Goal: Answer question/provide support

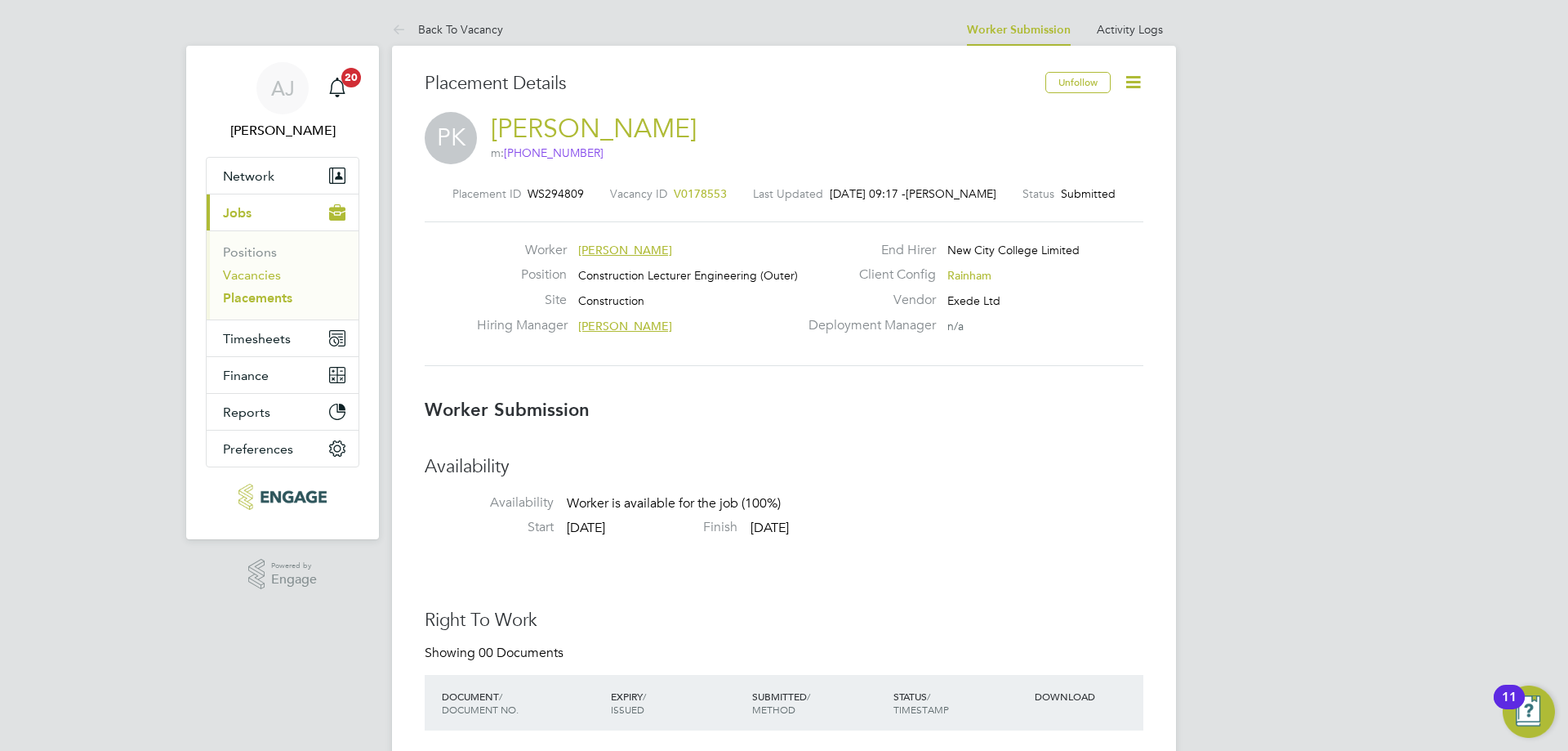
click at [254, 276] on link "Vacancies" at bounding box center [252, 275] width 58 height 15
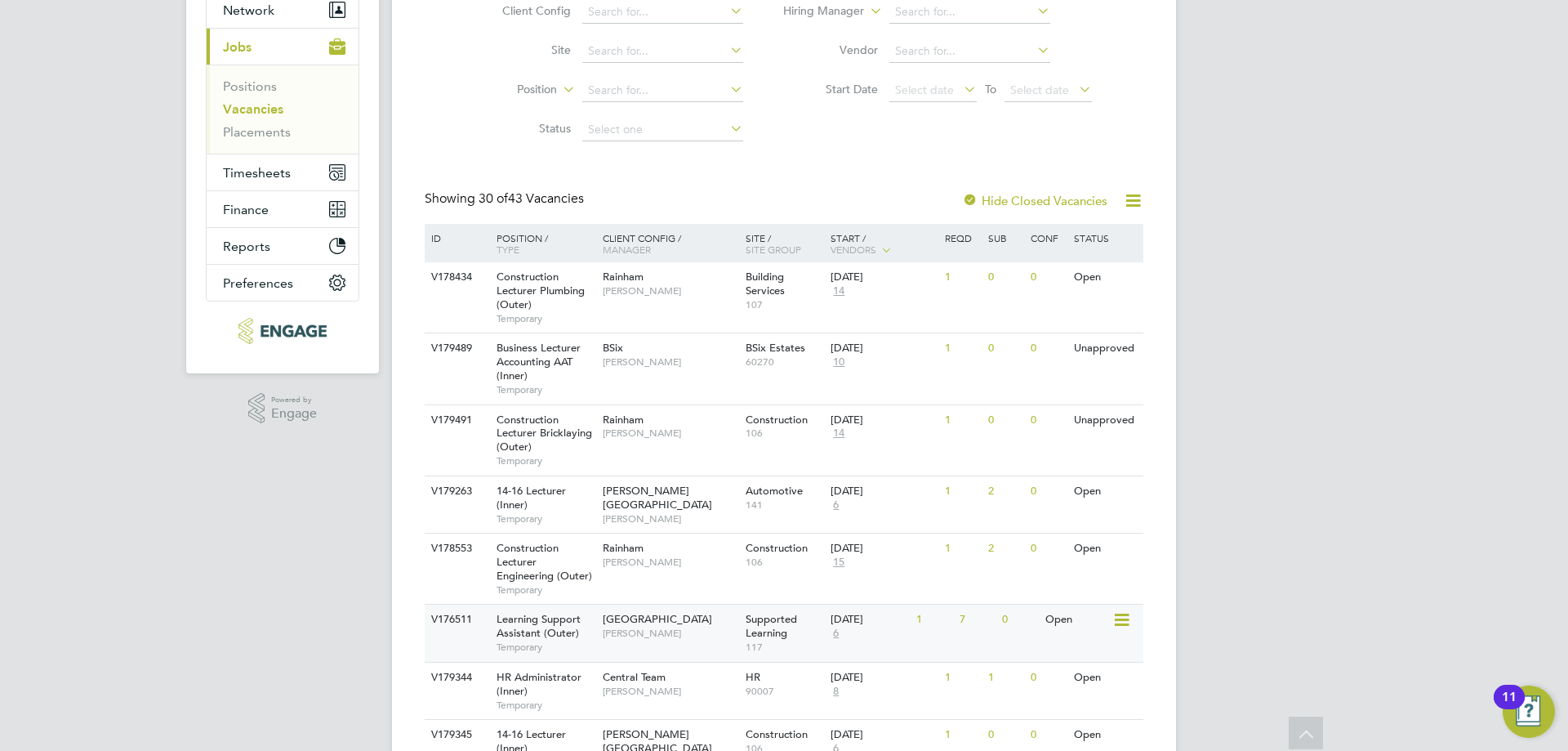
scroll to position [164, 0]
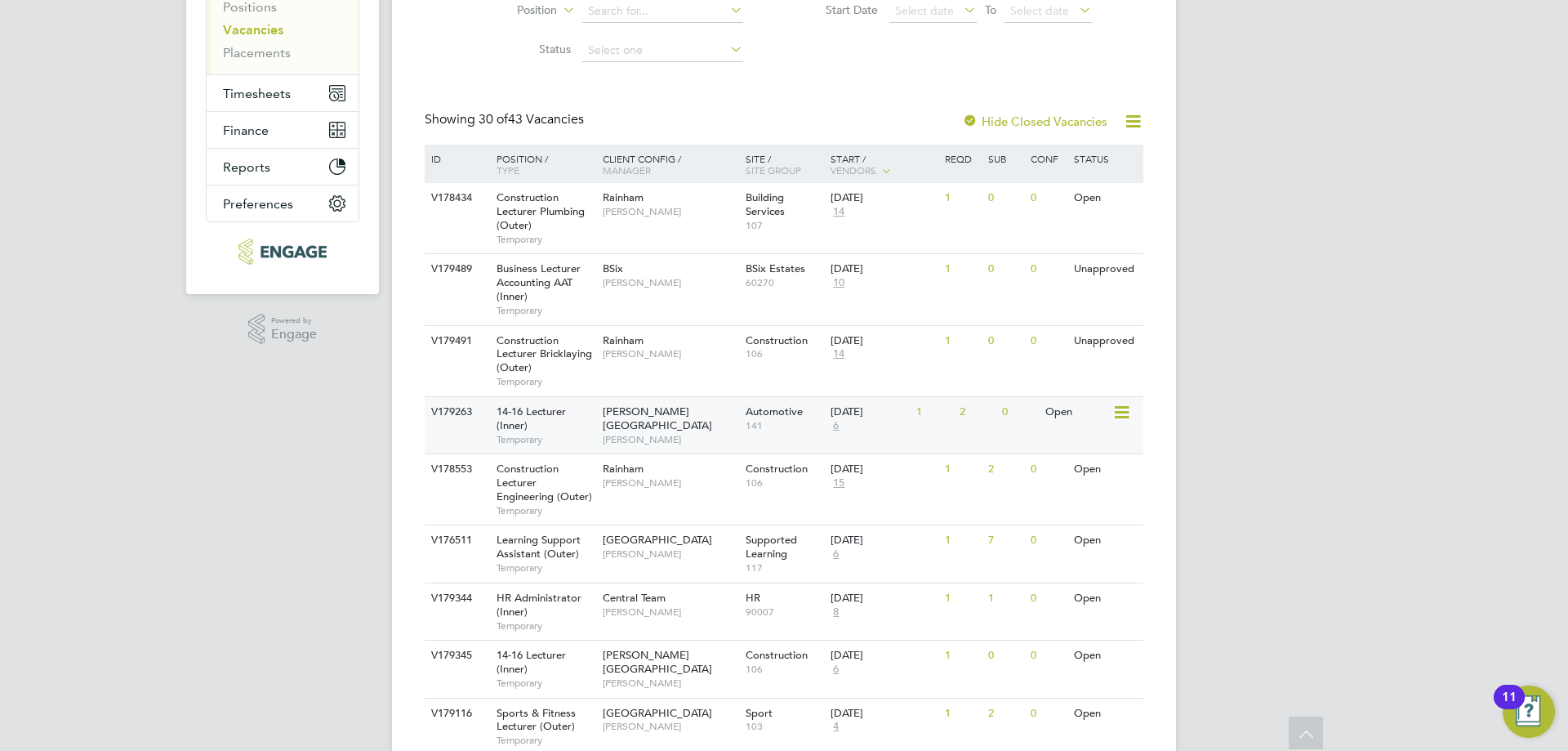
click at [588, 412] on div "14-16 Lecturer (Inner) Temporary" at bounding box center [541, 425] width 115 height 56
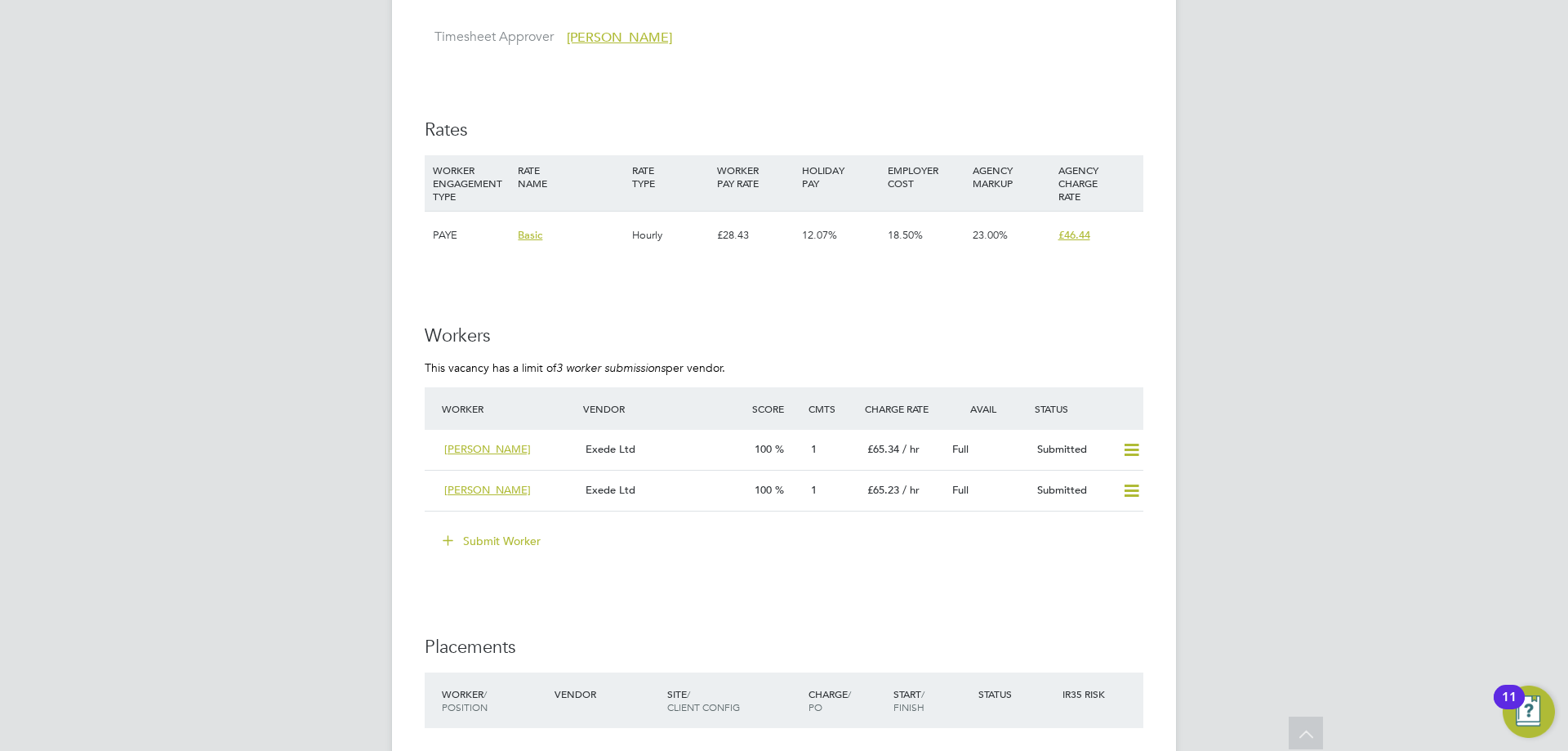
scroll to position [2941, 0]
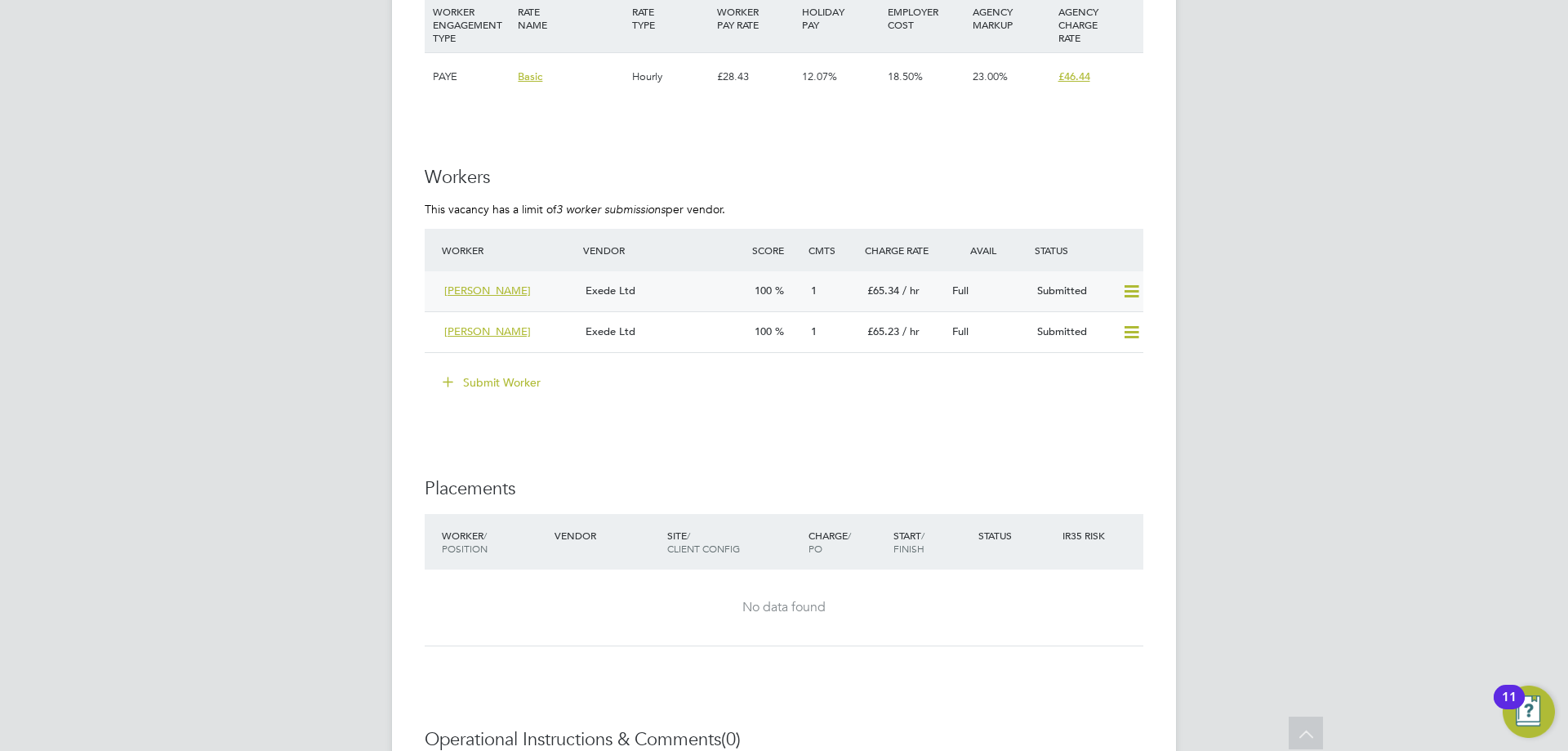
click at [708, 288] on div "Exede Ltd" at bounding box center [663, 291] width 169 height 27
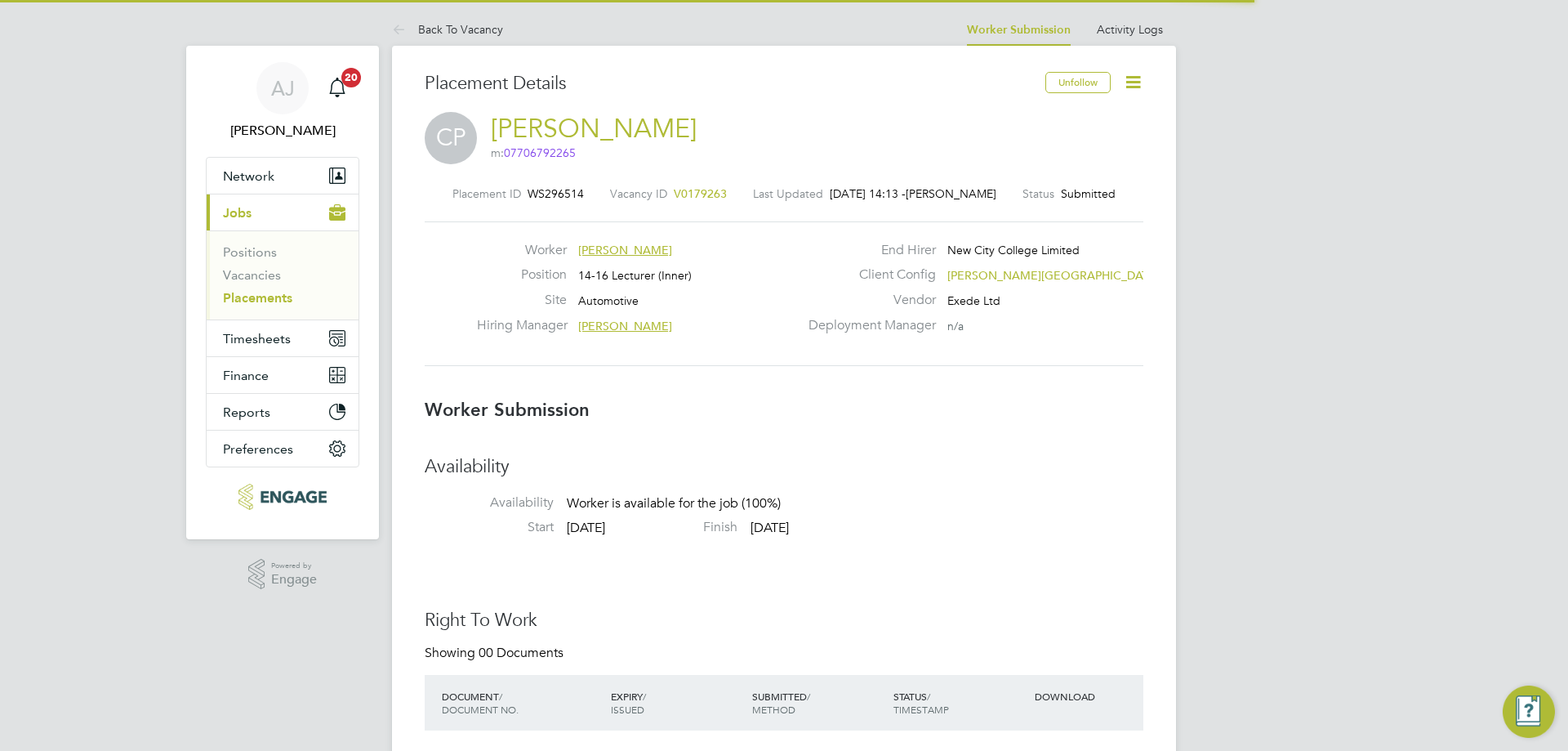
scroll to position [8, 8]
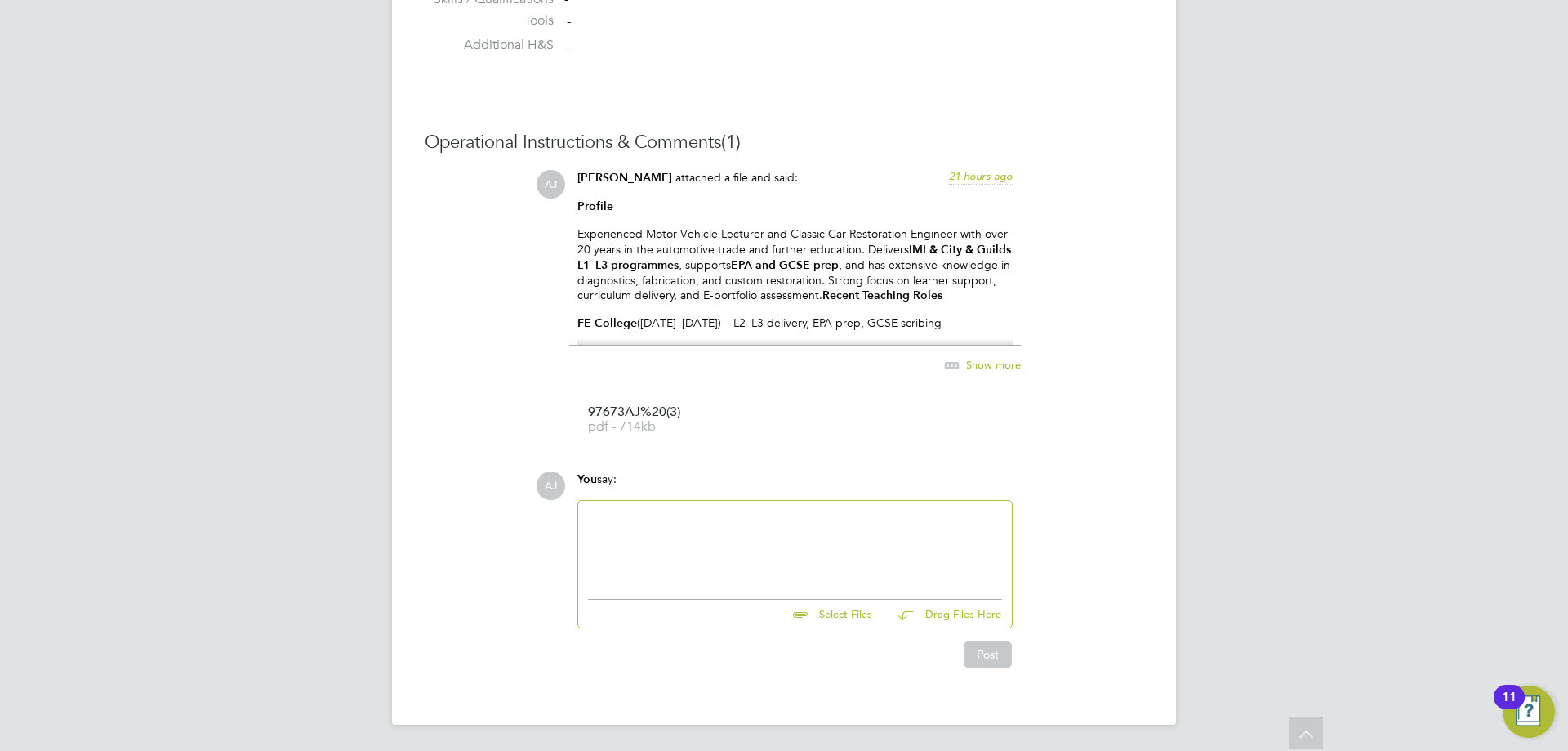
click at [708, 531] on div at bounding box center [795, 546] width 414 height 70
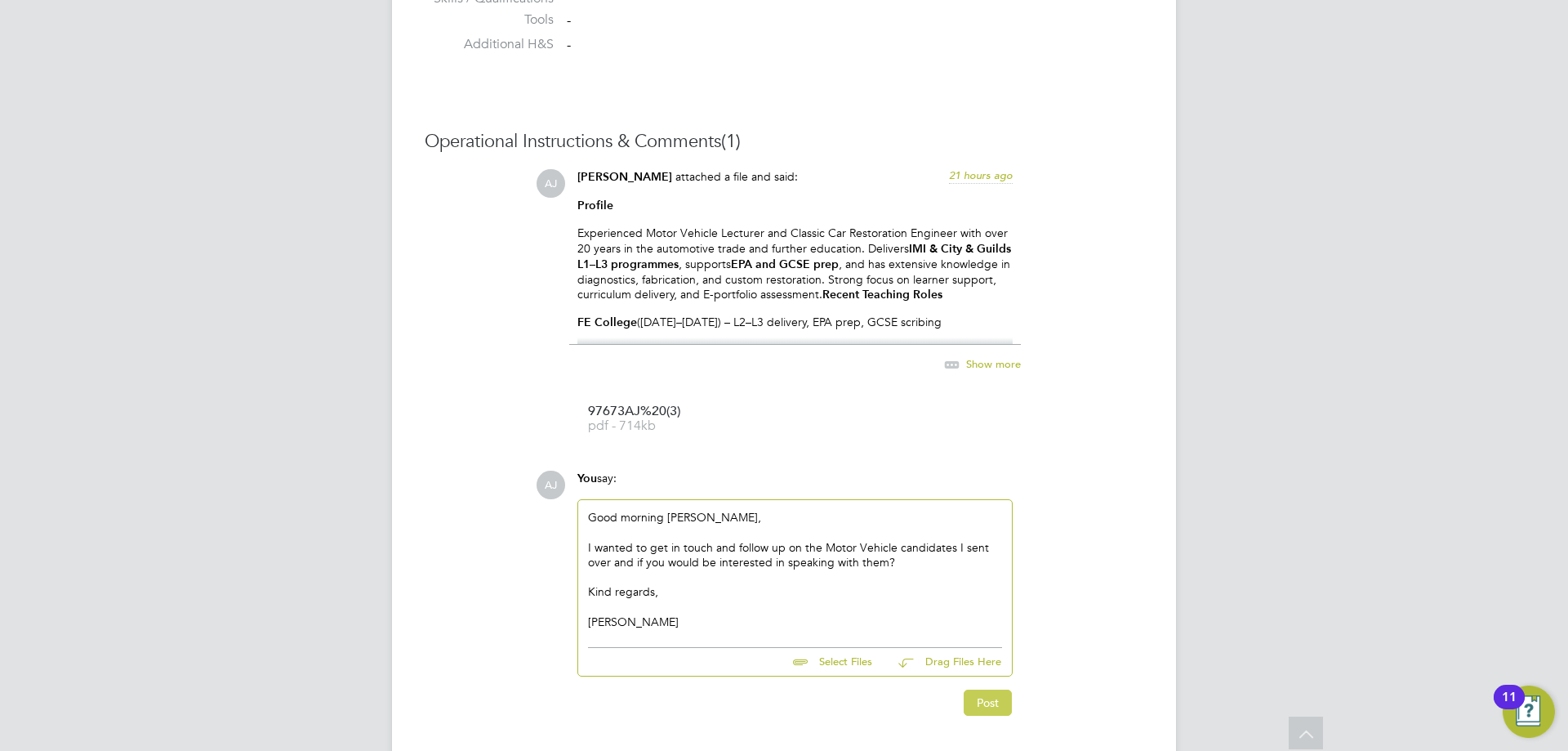
click at [993, 709] on button "Post" at bounding box center [988, 702] width 48 height 26
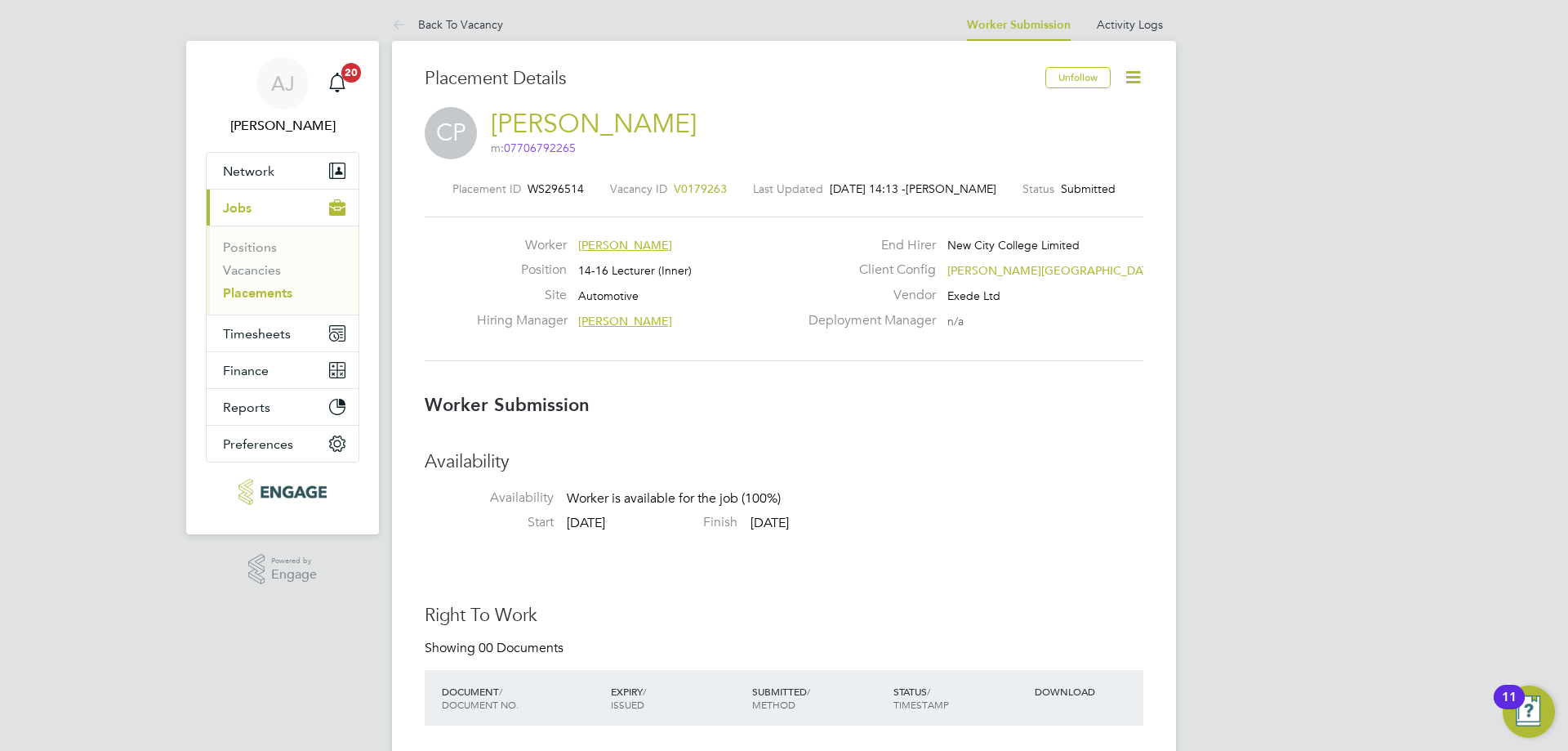
scroll to position [0, 0]
